Goal: Book appointment/travel/reservation

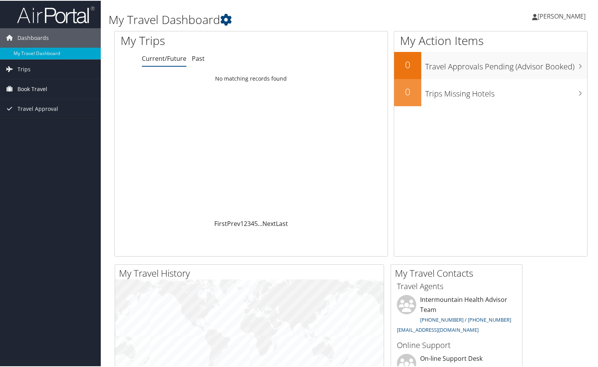
click at [59, 86] on link "Book Travel" at bounding box center [50, 88] width 101 height 19
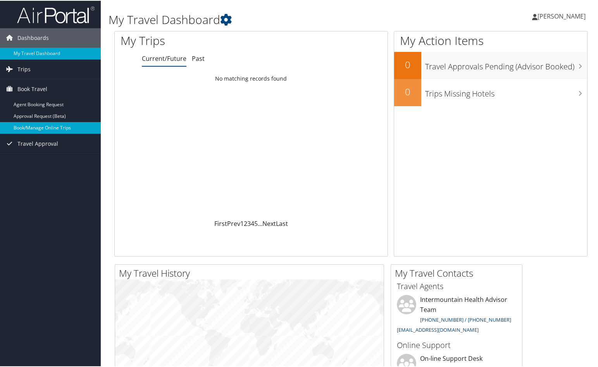
click at [69, 125] on link "Book/Manage Online Trips" at bounding box center [50, 127] width 101 height 12
